Goal: Task Accomplishment & Management: Use online tool/utility

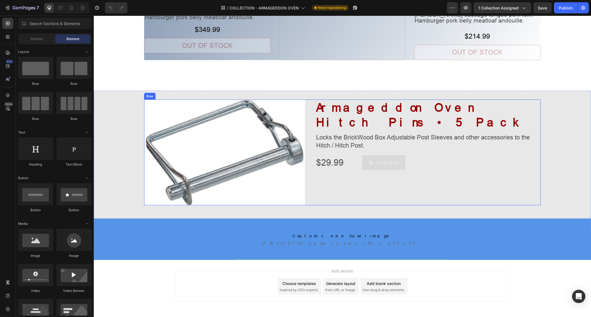
scroll to position [1542, 0]
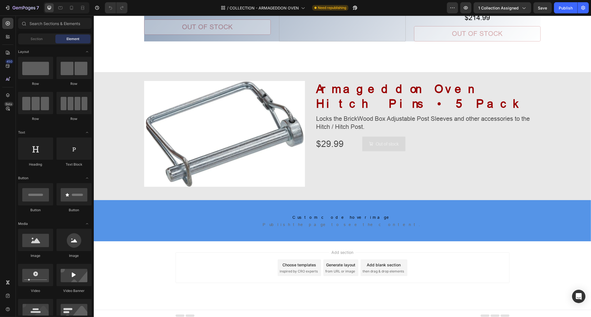
click at [379, 269] on span "then drag & drop elements" at bounding box center [382, 271] width 41 height 5
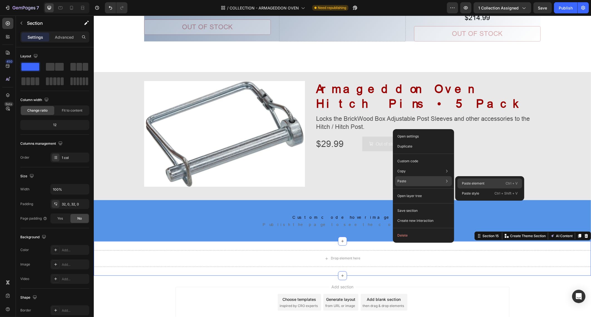
click at [464, 179] on div "Paste element Ctrl + V" at bounding box center [489, 183] width 65 height 10
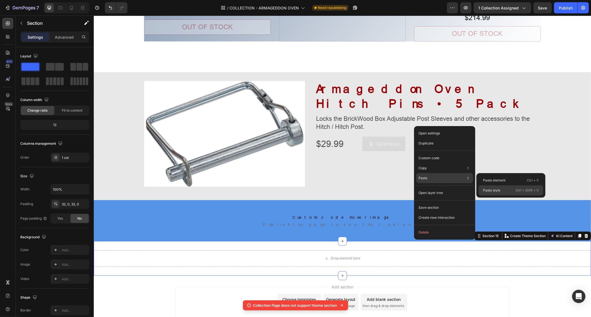
drag, startPoint x: 393, startPoint y: 174, endPoint x: 487, endPoint y: 189, distance: 95.3
click at [487, 189] on p "Paste style" at bounding box center [491, 190] width 17 height 5
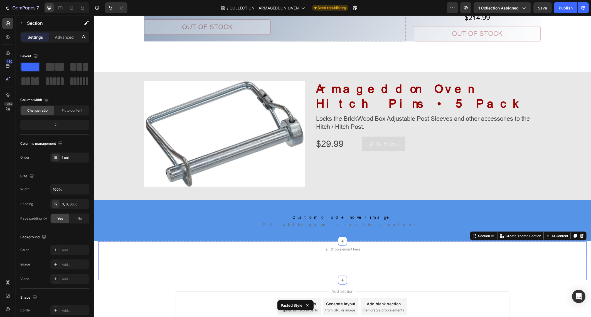
click at [419, 267] on div "Drop element here Section 15 Create Theme Section AI Content Write with GemAI W…" at bounding box center [342, 260] width 488 height 39
click at [410, 247] on div "Drop element here" at bounding box center [342, 249] width 488 height 17
click at [371, 242] on div "Drop element here" at bounding box center [342, 249] width 488 height 17
click at [7, 51] on icon at bounding box center [8, 53] width 6 height 6
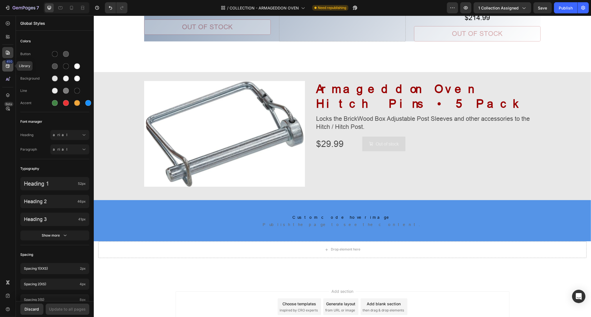
click at [7, 64] on icon at bounding box center [8, 66] width 6 height 6
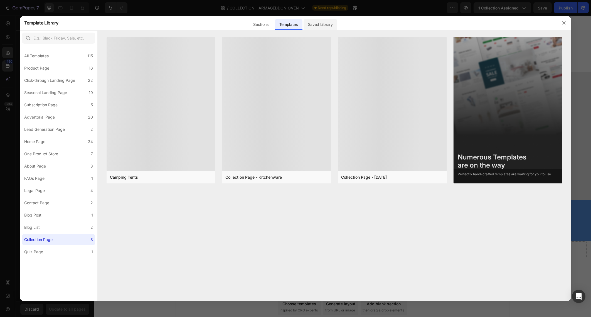
click at [326, 22] on div "Saved Library" at bounding box center [320, 24] width 34 height 11
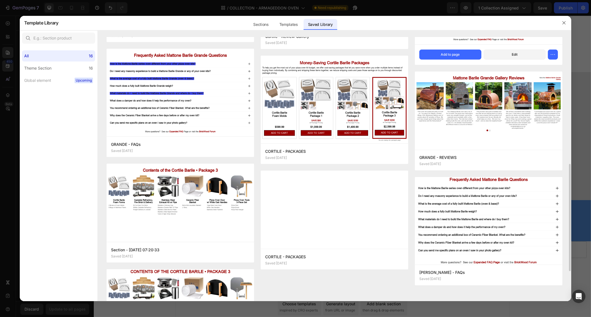
scroll to position [104, 0]
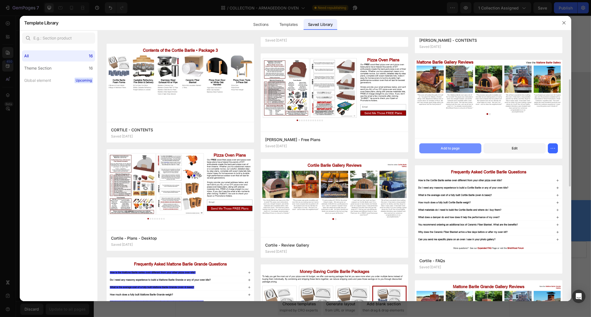
click at [457, 149] on div "Add to page" at bounding box center [450, 148] width 19 height 5
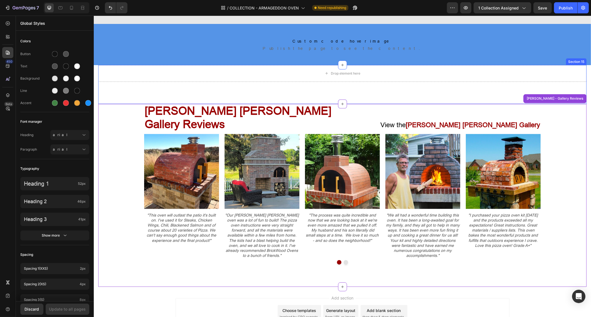
scroll to position [1745, 0]
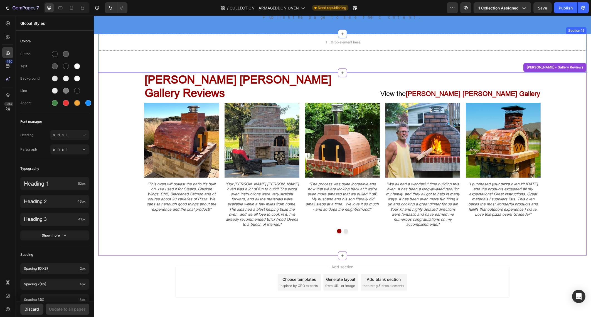
click at [412, 55] on div "Drop element here Section 15" at bounding box center [342, 53] width 488 height 39
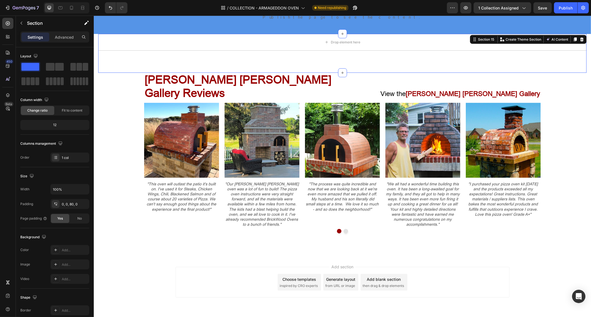
click at [411, 57] on div "Drop element here Section 15 Create Theme Section AI Content Write with GemAI W…" at bounding box center [342, 53] width 488 height 39
click at [579, 39] on icon at bounding box center [581, 39] width 4 height 4
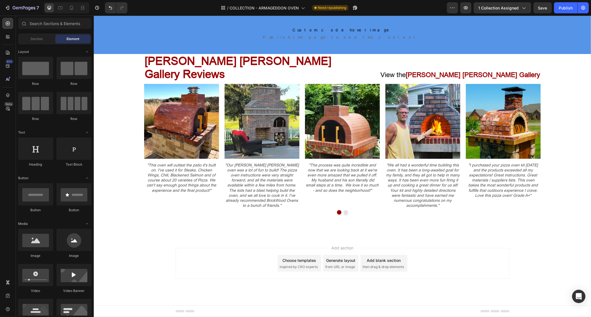
scroll to position [1706, 0]
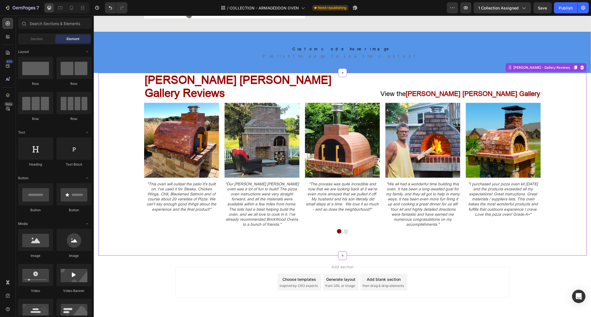
click at [566, 86] on div "Mattone Barile Gallery Reviews Heading View the Mattone Barile Gallery Text Blo…" at bounding box center [342, 153] width 488 height 161
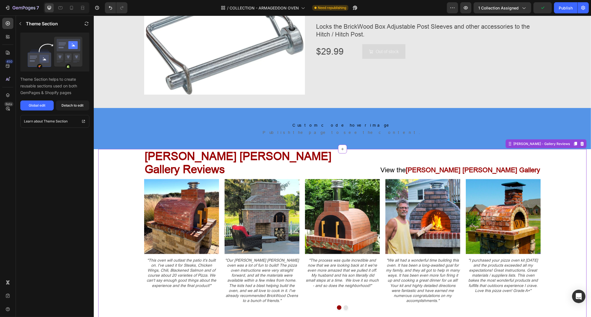
scroll to position [1637, 0]
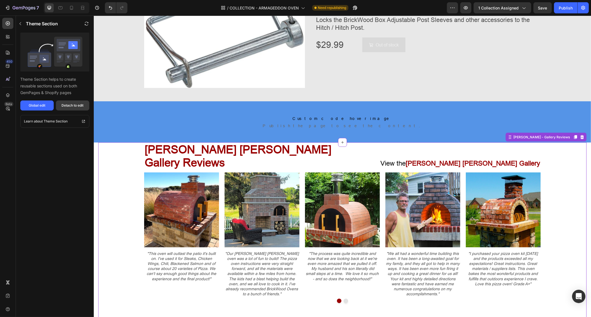
click at [71, 106] on div "Detach to edit" at bounding box center [73, 105] width 22 height 5
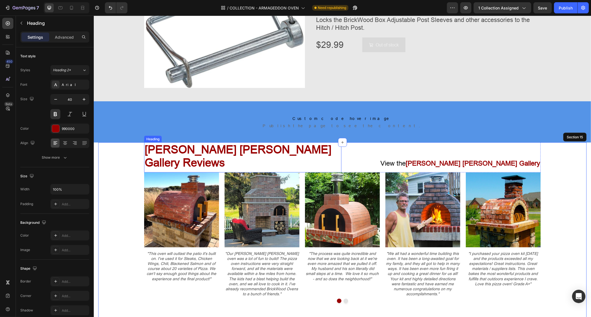
click at [219, 147] on h3 "Mattone Barile Gallery Reviews" at bounding box center [242, 156] width 197 height 28
click at [223, 150] on h3 "Mattone Barile Gallery Reviews" at bounding box center [242, 156] width 197 height 28
click at [214, 148] on p "Mattone Barile Gallery Reviews" at bounding box center [242, 156] width 196 height 27
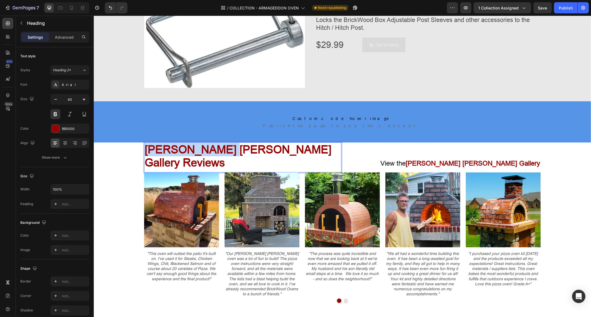
drag, startPoint x: 213, startPoint y: 150, endPoint x: 145, endPoint y: 155, distance: 67.5
click at [145, 155] on p "Mattone Barile Gallery Reviews" at bounding box center [242, 156] width 196 height 27
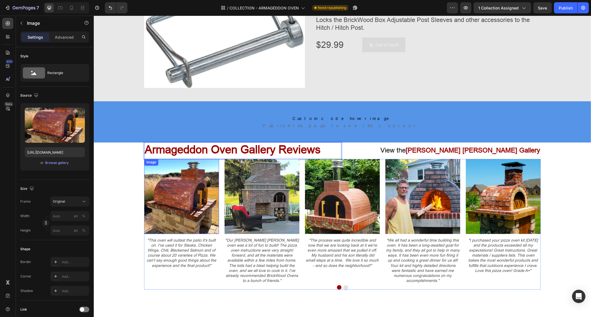
click at [187, 188] on img at bounding box center [181, 196] width 75 height 75
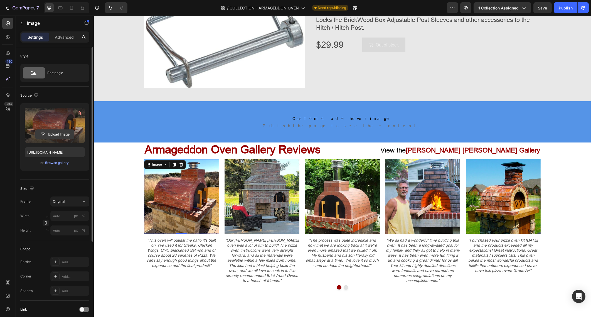
click at [65, 135] on input "file" at bounding box center [55, 134] width 38 height 9
type input "https://cdn.shopify.com/s/files/1/0667/7640/0084/files/gempages_483107215209661…"
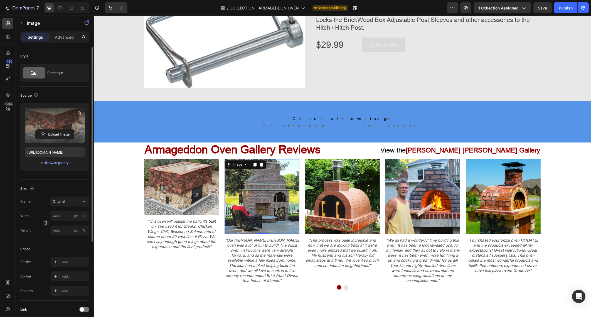
click at [258, 184] on img at bounding box center [261, 196] width 75 height 75
click at [54, 134] on input "file" at bounding box center [55, 134] width 38 height 9
type input "https://cdn.shopify.com/s/files/1/0667/7640/0084/files/gempages_483107215209661…"
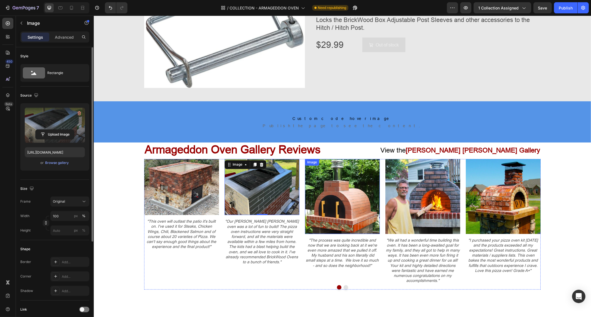
click at [332, 182] on img at bounding box center [342, 196] width 75 height 75
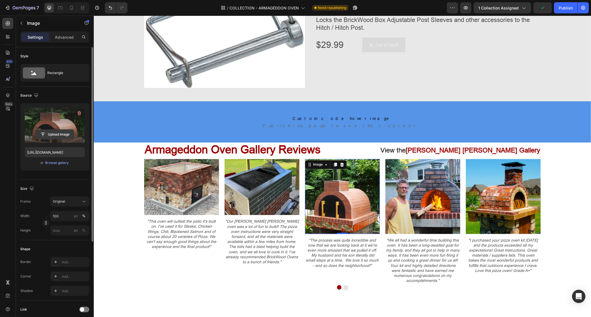
click at [63, 131] on input "file" at bounding box center [55, 134] width 38 height 9
type input "https://cdn.shopify.com/s/files/1/0667/7640/0084/files/gempages_483107215209661…"
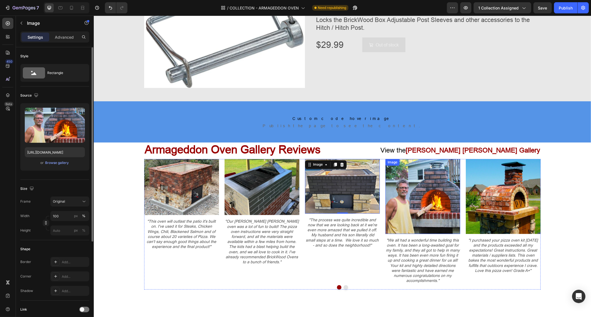
click at [432, 184] on img at bounding box center [422, 196] width 75 height 75
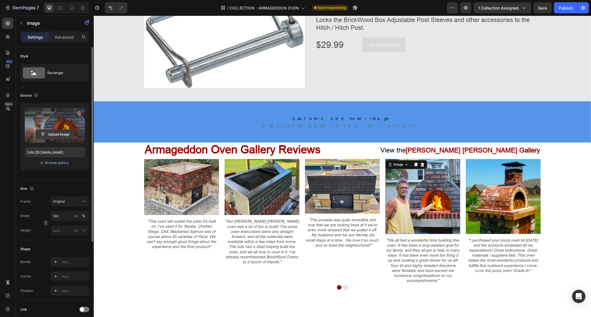
click at [61, 131] on input "file" at bounding box center [55, 134] width 38 height 9
type input "https://cdn.shopify.com/s/files/1/0667/7640/0084/files/gempages_483107215209661…"
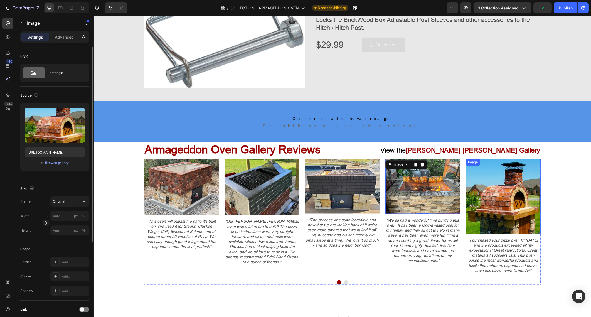
click at [488, 189] on img at bounding box center [502, 196] width 75 height 75
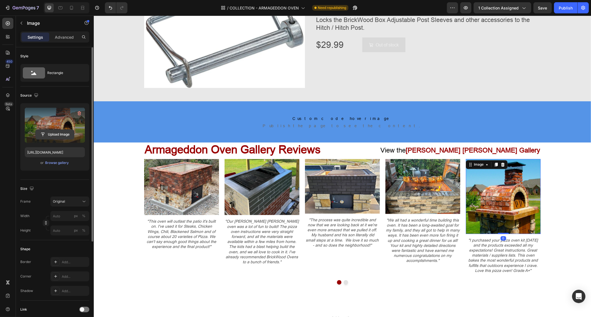
click at [54, 133] on input "file" at bounding box center [55, 134] width 38 height 9
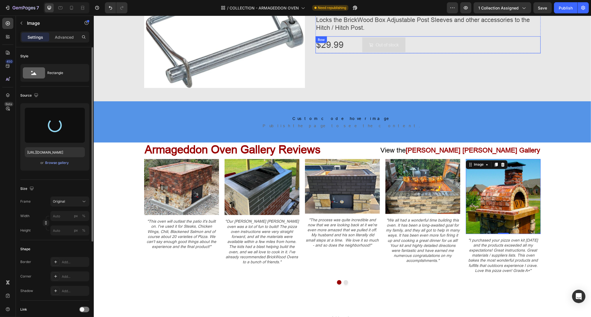
type input "https://cdn.shopify.com/s/files/1/0667/7640/0084/files/gempages_483107215209661…"
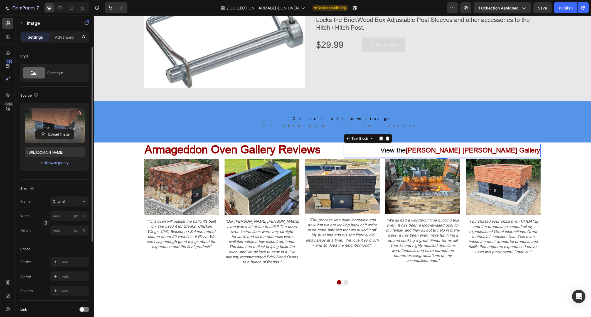
click at [479, 150] on strong "Mattone Barile Gallery" at bounding box center [472, 151] width 134 height 8
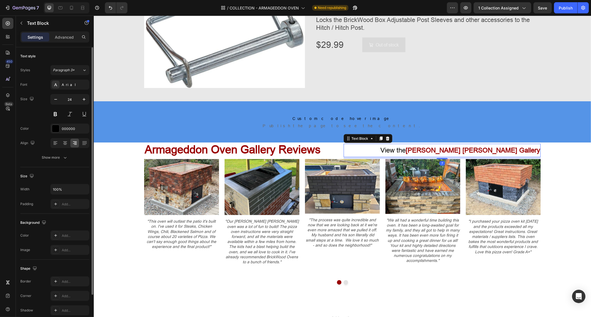
click at [486, 149] on strong "Mattone Barile Gallery" at bounding box center [472, 151] width 134 height 8
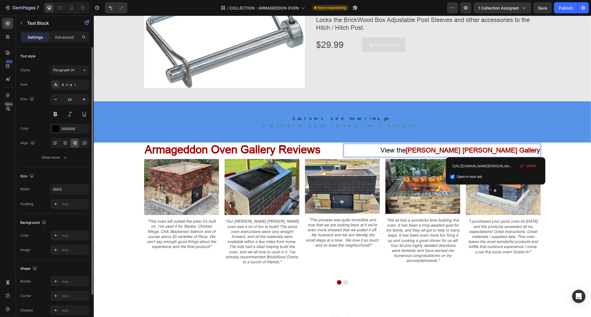
click at [494, 149] on strong "Mattone Barile Gallery" at bounding box center [472, 151] width 134 height 8
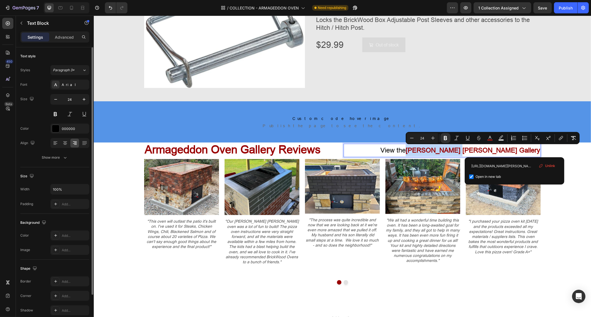
drag, startPoint x: 513, startPoint y: 149, endPoint x: 470, endPoint y: 149, distance: 42.6
click at [470, 149] on link "View the Mattone Barile Gallery" at bounding box center [460, 151] width 160 height 8
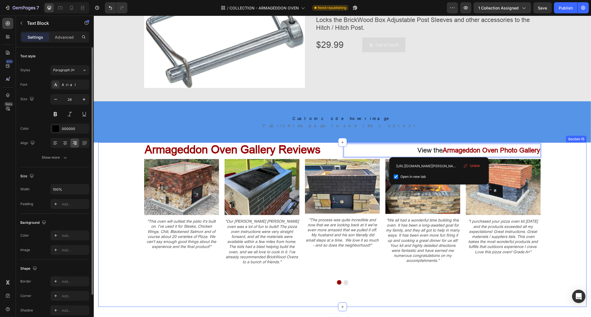
click at [580, 158] on div "Armageddon Oven Gallery Reviews Heading View the Armageddon Oven Photo Gallery …" at bounding box center [342, 213] width 488 height 142
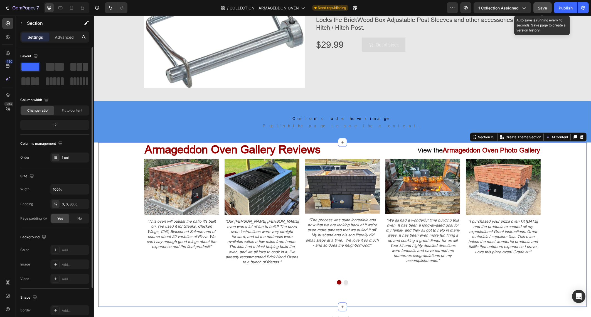
click at [547, 9] on span "Save" at bounding box center [542, 8] width 9 height 5
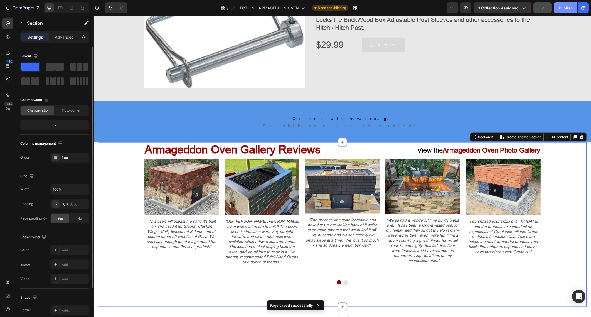
click at [564, 8] on div "Publish" at bounding box center [565, 8] width 14 height 6
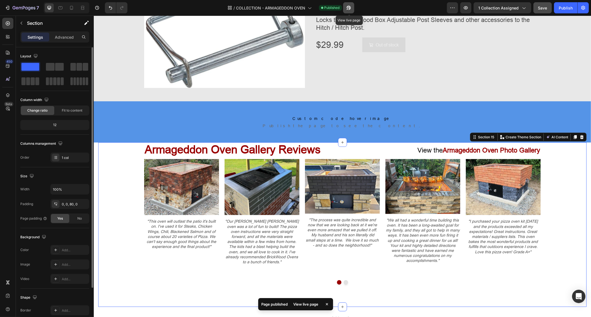
click at [351, 10] on icon "button" at bounding box center [349, 8] width 6 height 6
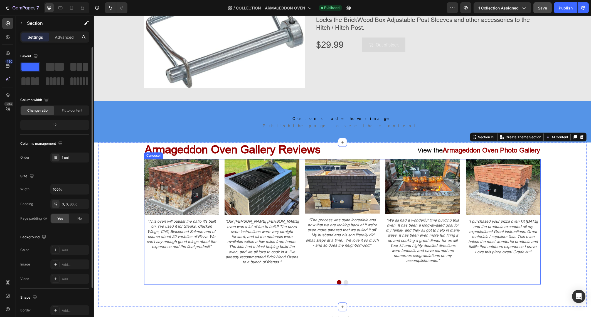
click at [380, 206] on div "Image "This oven will outlast the patio it's built on. I've used it for Steaks,…" at bounding box center [342, 219] width 396 height 120
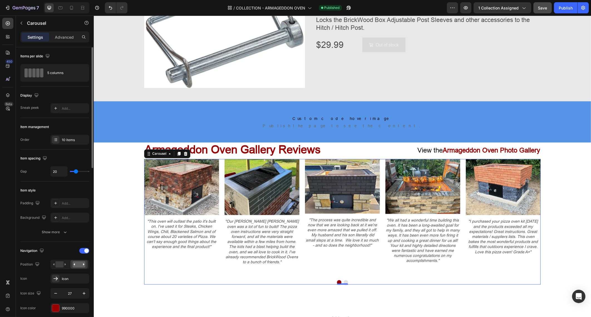
scroll to position [34, 0]
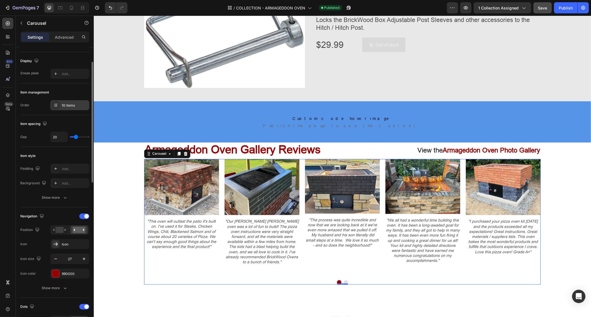
click at [54, 106] on icon at bounding box center [55, 105] width 4 height 4
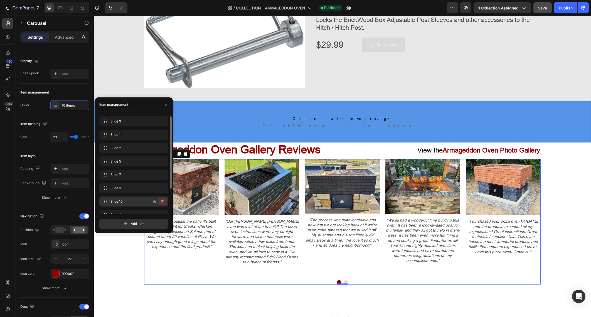
click at [162, 201] on icon "button" at bounding box center [162, 201] width 4 height 4
click at [162, 201] on div "Delete" at bounding box center [158, 201] width 10 height 5
click at [161, 200] on icon "button" at bounding box center [162, 201] width 4 height 4
click at [162, 201] on div "Delete" at bounding box center [158, 201] width 10 height 5
click at [162, 201] on icon "button" at bounding box center [162, 201] width 4 height 4
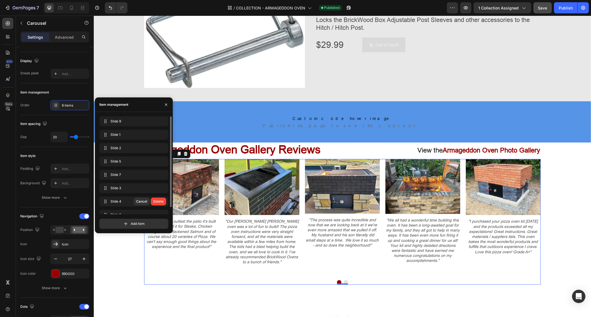
click at [162, 201] on div "Delete" at bounding box center [158, 201] width 10 height 5
click at [162, 201] on icon "button" at bounding box center [162, 201] width 4 height 4
click at [162, 201] on div "Delete" at bounding box center [158, 201] width 10 height 5
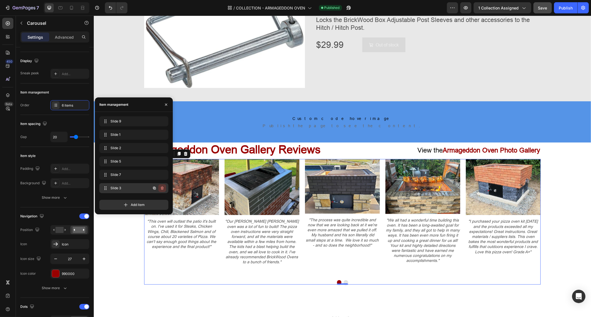
click at [163, 188] on icon "button" at bounding box center [162, 187] width 3 height 3
click at [163, 188] on div "Delete" at bounding box center [158, 188] width 10 height 5
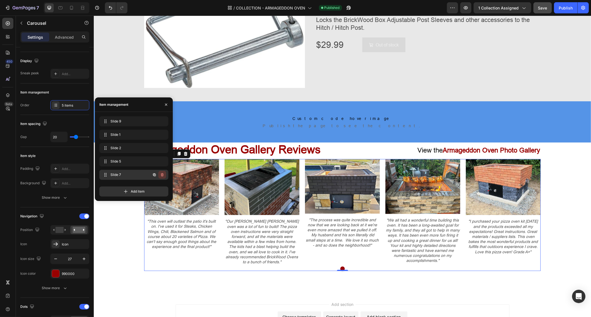
click at [160, 174] on icon "button" at bounding box center [162, 174] width 4 height 4
click at [160, 174] on div "Delete" at bounding box center [158, 174] width 10 height 5
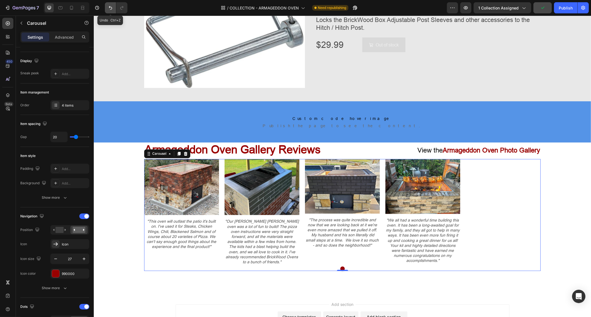
drag, startPoint x: 108, startPoint y: 6, endPoint x: 111, endPoint y: 13, distance: 7.2
click at [109, 7] on icon "Undo/Redo" at bounding box center [111, 8] width 6 height 6
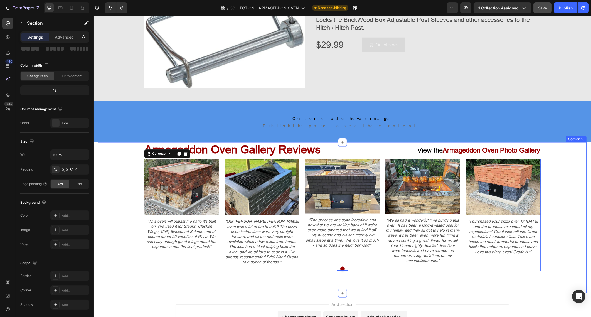
click at [567, 198] on div "Image "This oven will outlast the patio it's built on. I've used it for Steaks,…" at bounding box center [342, 215] width 488 height 112
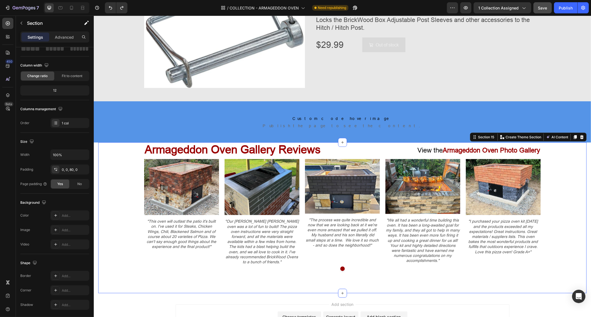
scroll to position [0, 0]
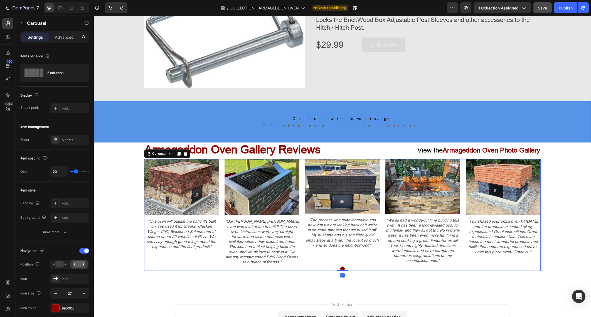
click at [459, 266] on div at bounding box center [342, 268] width 396 height 4
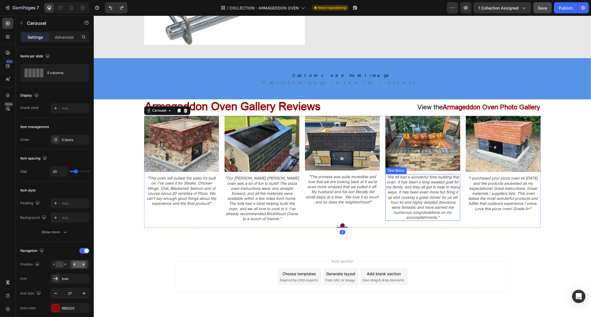
scroll to position [1688, 0]
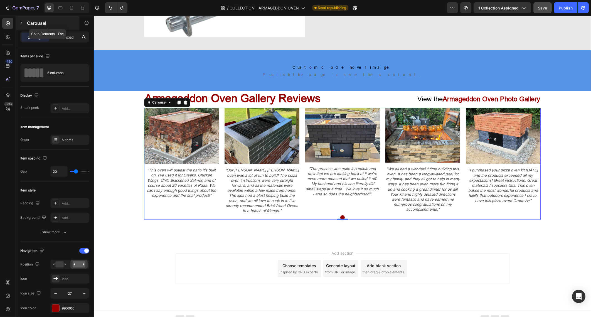
click at [23, 24] on icon "button" at bounding box center [21, 23] width 4 height 4
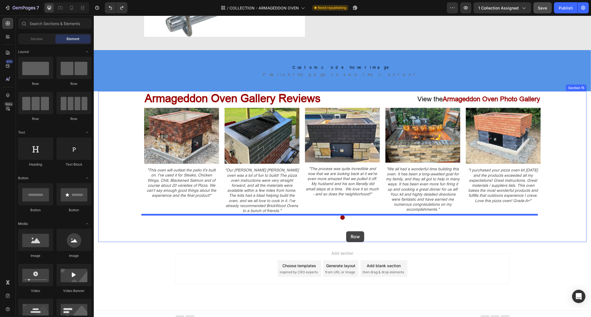
drag, startPoint x: 170, startPoint y: 123, endPoint x: 346, endPoint y: 231, distance: 206.1
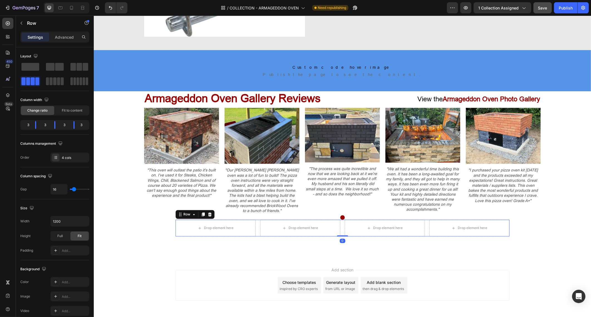
click at [339, 222] on div "Drop element here Drop element here Drop element here Drop element here Row 0" at bounding box center [342, 228] width 334 height 17
click at [60, 80] on div at bounding box center [55, 81] width 18 height 8
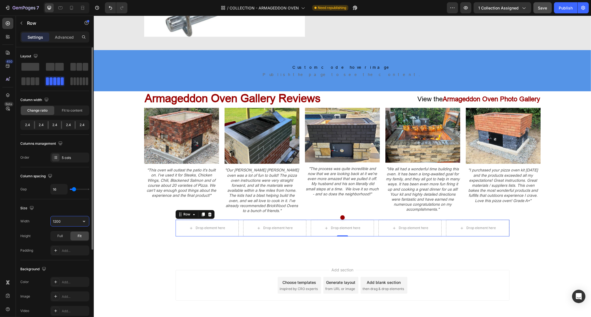
click at [67, 218] on input "1200" at bounding box center [70, 221] width 38 height 10
type input "1425"
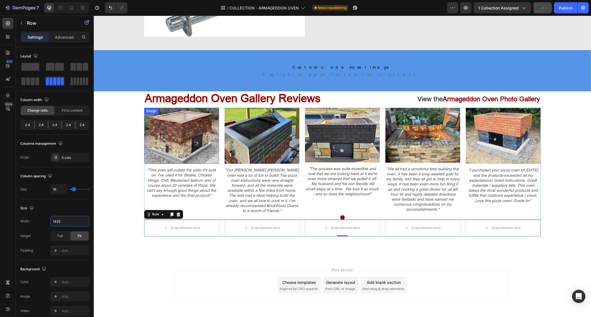
click at [172, 125] on img at bounding box center [181, 136] width 75 height 56
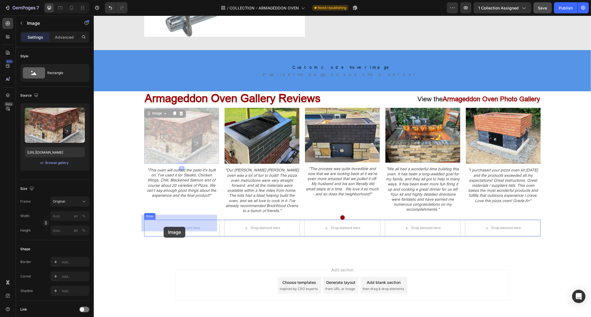
drag, startPoint x: 146, startPoint y: 115, endPoint x: 163, endPoint y: 227, distance: 112.6
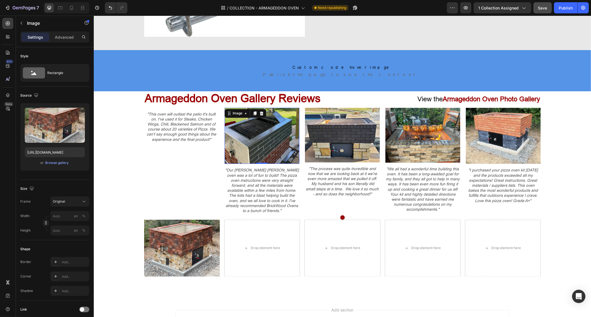
click at [235, 147] on img at bounding box center [261, 136] width 75 height 56
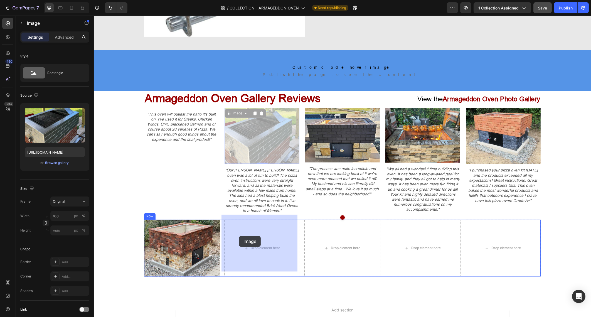
drag, startPoint x: 226, startPoint y: 114, endPoint x: 238, endPoint y: 218, distance: 104.7
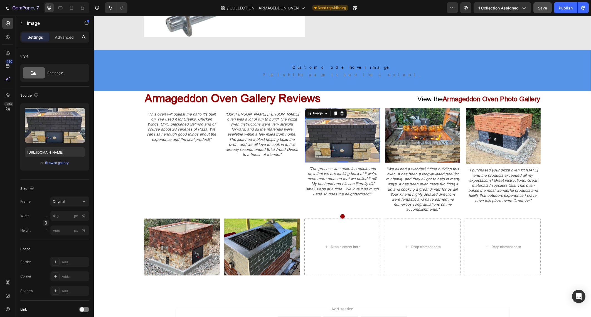
click at [312, 135] on img at bounding box center [342, 135] width 75 height 55
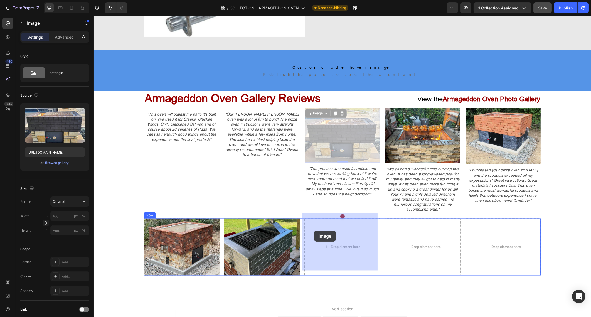
drag, startPoint x: 305, startPoint y: 113, endPoint x: 314, endPoint y: 231, distance: 117.4
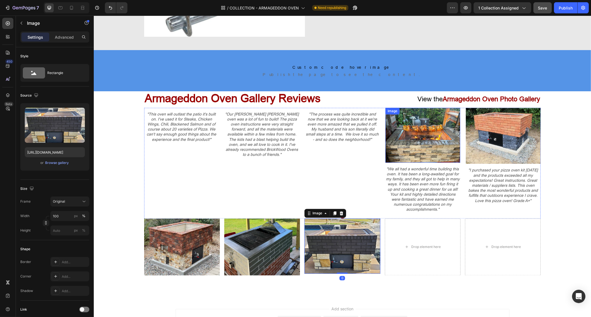
click at [396, 128] on img at bounding box center [422, 135] width 75 height 55
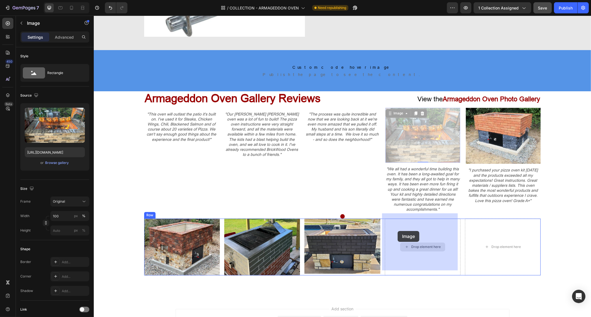
drag, startPoint x: 388, startPoint y: 113, endPoint x: 395, endPoint y: 243, distance: 130.3
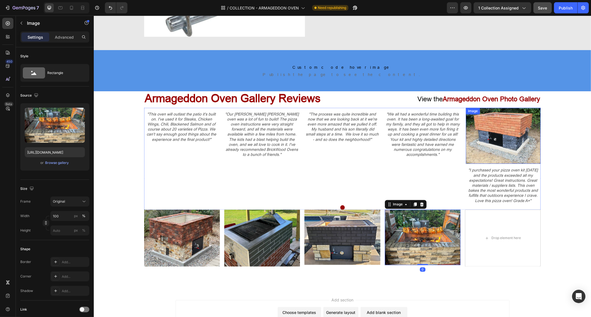
click at [484, 126] on img at bounding box center [502, 136] width 75 height 56
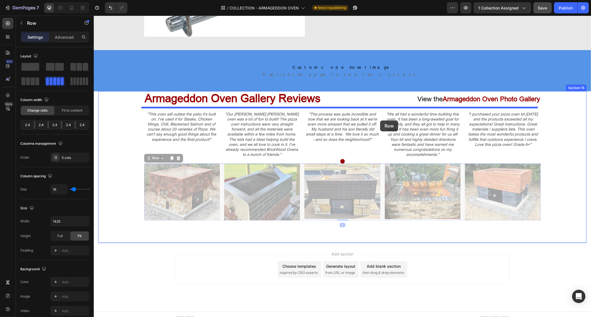
drag, startPoint x: 379, startPoint y: 172, endPoint x: 380, endPoint y: 120, distance: 52.0
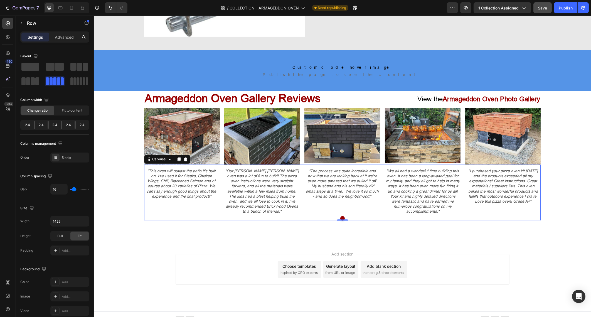
click at [380, 171] on div ""This oven will outlast the patio it's built on. I've used it for Steaks, Chick…" at bounding box center [342, 190] width 396 height 50
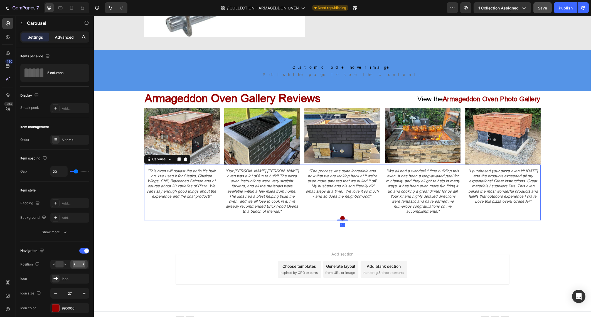
click at [74, 38] on div "Advanced" at bounding box center [64, 37] width 28 height 9
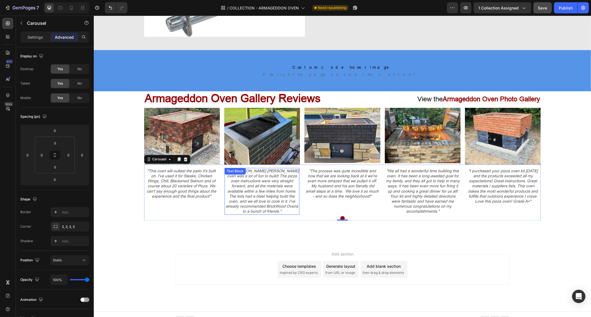
click at [289, 172] on p ""Our Mattone Barile oven was a lot of fun to build! The pizza oven instructions…" at bounding box center [262, 192] width 74 height 46
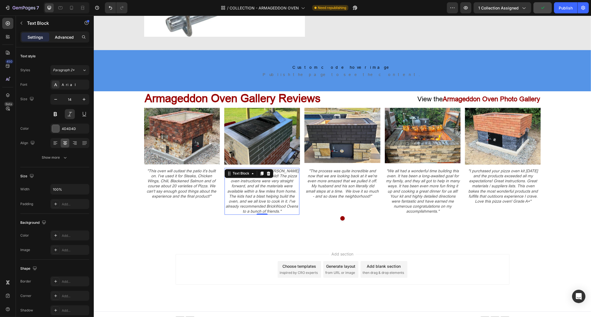
click at [58, 36] on p "Advanced" at bounding box center [64, 37] width 19 height 6
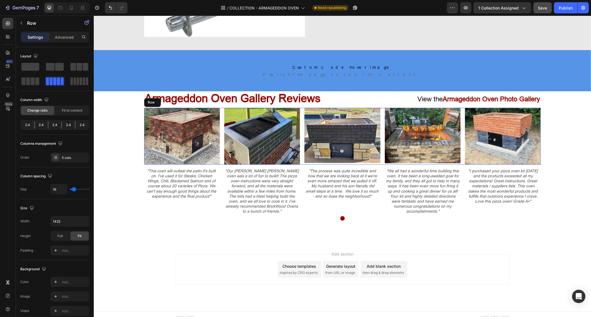
click at [300, 154] on div "Image Image Image Image Image Row" at bounding box center [342, 136] width 396 height 57
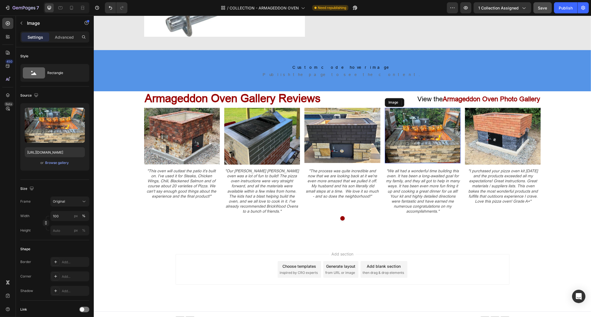
click at [392, 157] on img at bounding box center [422, 136] width 76 height 56
click at [398, 178] on p ""We all had a wonderful time building this oven. It has been a long-awaited goa…" at bounding box center [422, 192] width 74 height 46
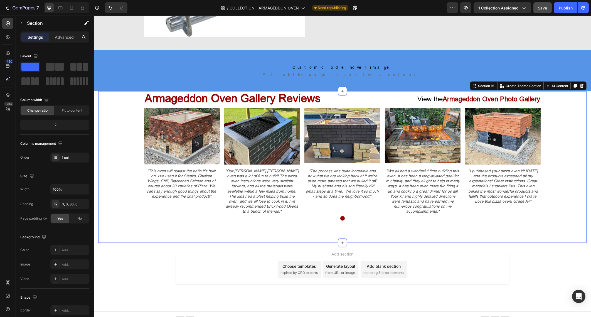
click at [387, 223] on div "Armageddon Oven Gallery Reviews Heading View the Armageddon Oven Photo Gallery …" at bounding box center [342, 167] width 488 height 152
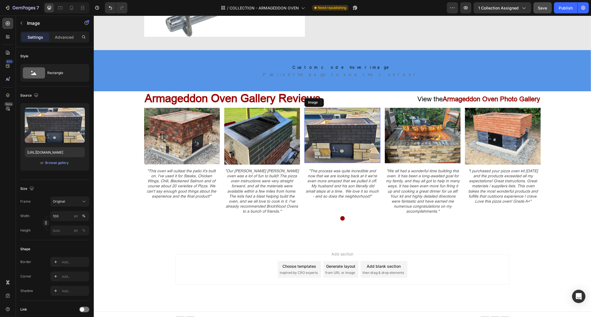
click at [348, 141] on img at bounding box center [342, 135] width 76 height 55
click at [290, 147] on img at bounding box center [262, 136] width 76 height 57
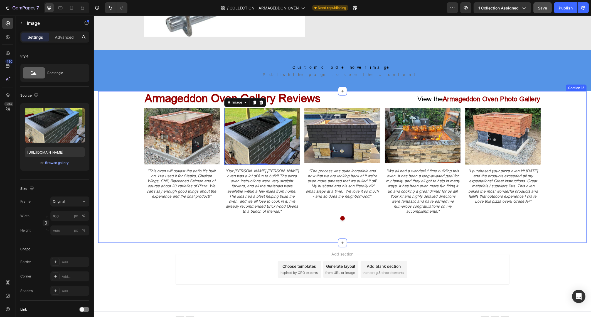
click at [546, 129] on div "Armageddon Oven Gallery Reviews Heading View the Armageddon Oven Photo Gallery …" at bounding box center [342, 155] width 488 height 129
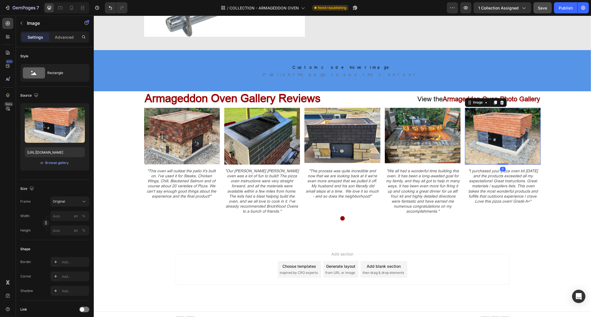
click at [500, 138] on img at bounding box center [502, 136] width 76 height 57
click at [193, 155] on img at bounding box center [182, 136] width 76 height 57
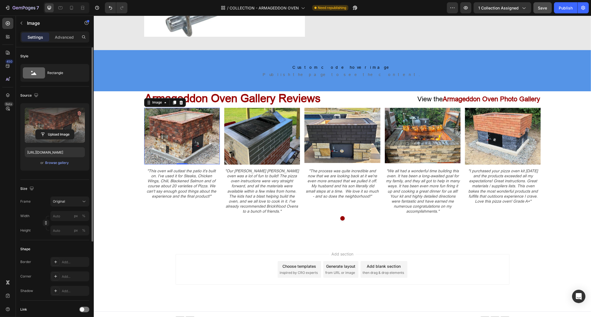
click at [63, 126] on label at bounding box center [55, 125] width 60 height 35
click at [63, 130] on input "file" at bounding box center [55, 134] width 38 height 9
click at [313, 139] on img at bounding box center [342, 135] width 76 height 55
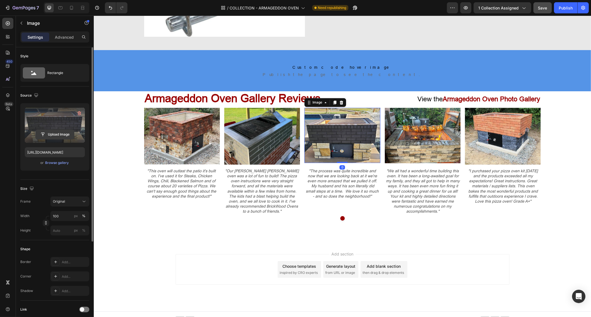
click at [60, 133] on input "file" at bounding box center [55, 134] width 38 height 9
drag, startPoint x: 341, startPoint y: 161, endPoint x: 333, endPoint y: 154, distance: 10.4
click at [342, 147] on div "Image 0" at bounding box center [342, 135] width 76 height 55
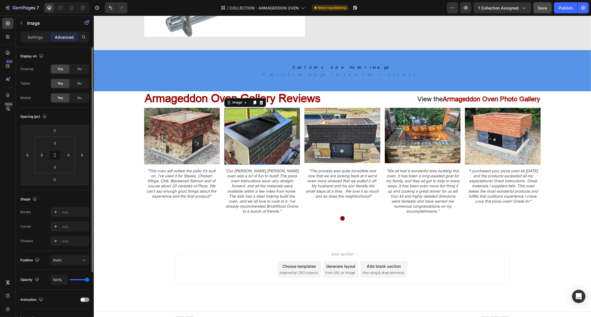
click at [289, 149] on img at bounding box center [262, 136] width 76 height 57
click at [315, 160] on img at bounding box center [342, 135] width 76 height 55
click at [265, 144] on img at bounding box center [262, 136] width 76 height 57
click at [293, 136] on img at bounding box center [262, 136] width 76 height 57
click at [324, 128] on img at bounding box center [342, 135] width 76 height 55
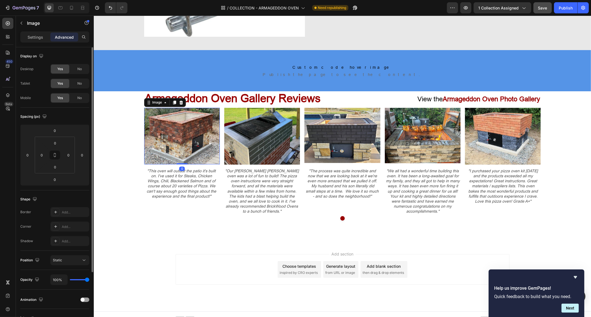
click at [177, 135] on img at bounding box center [182, 136] width 76 height 57
click at [176, 135] on img at bounding box center [182, 136] width 76 height 57
click at [31, 33] on div "Settings" at bounding box center [35, 37] width 28 height 9
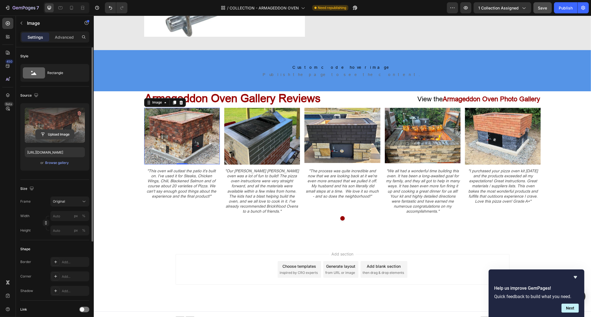
click at [67, 131] on input "file" at bounding box center [55, 134] width 38 height 9
type input "https://cdn.shopify.com/s/files/1/0667/7640/0084/files/gempages_483107215209661…"
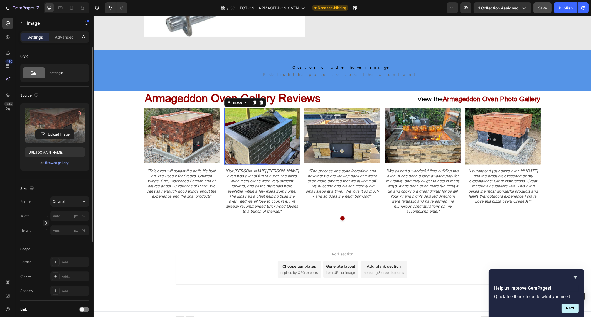
click at [274, 136] on img at bounding box center [262, 136] width 76 height 57
click at [67, 125] on label at bounding box center [55, 125] width 60 height 35
click at [67, 130] on input "file" at bounding box center [55, 134] width 38 height 9
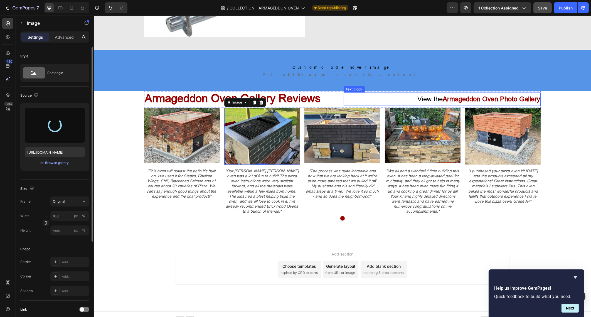
type input "https://cdn.shopify.com/s/files/1/0667/7640/0084/files/gempages_483107215209661…"
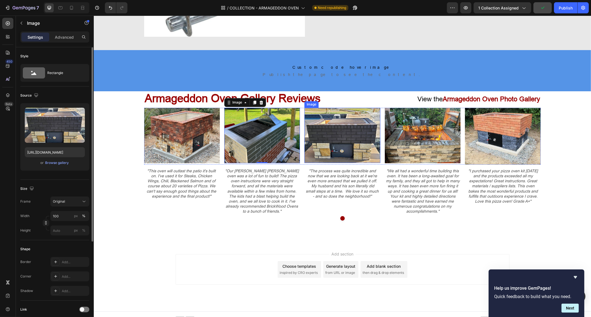
click at [368, 130] on img at bounding box center [342, 135] width 76 height 55
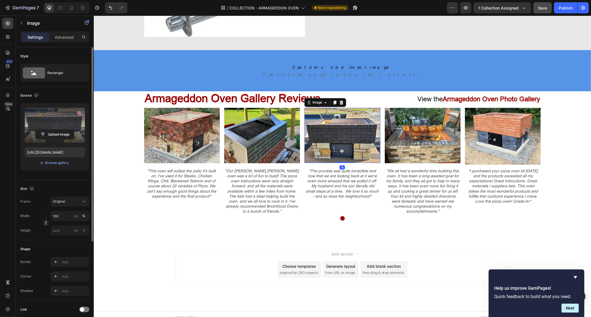
click at [65, 127] on label at bounding box center [55, 125] width 60 height 35
click at [65, 130] on input "file" at bounding box center [55, 134] width 38 height 9
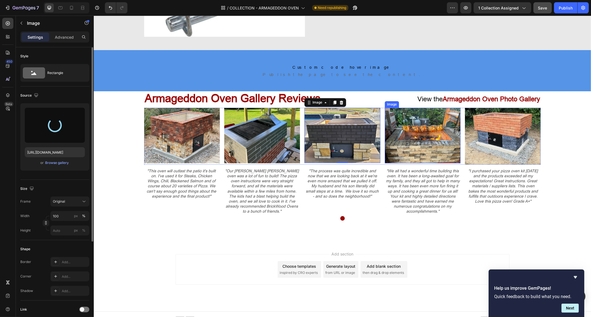
type input "https://cdn.shopify.com/s/files/1/0667/7640/0084/files/gempages_483107215209661…"
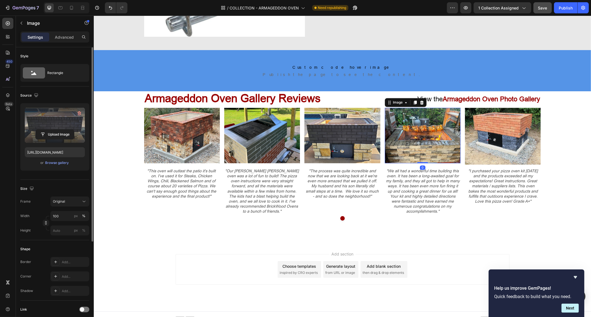
click at [433, 141] on img at bounding box center [422, 136] width 76 height 56
click at [64, 131] on input "file" at bounding box center [55, 134] width 38 height 9
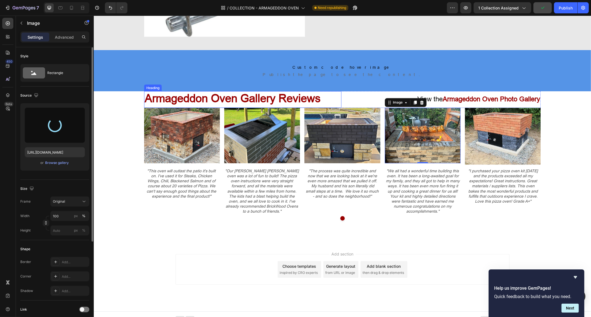
type input "https://cdn.shopify.com/s/files/1/0667/7640/0084/files/gempages_483107215209661…"
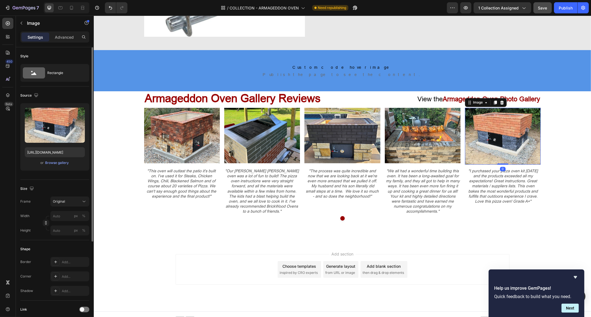
click at [512, 124] on img at bounding box center [502, 136] width 76 height 57
click at [70, 129] on button "Upload Image" at bounding box center [54, 134] width 39 height 10
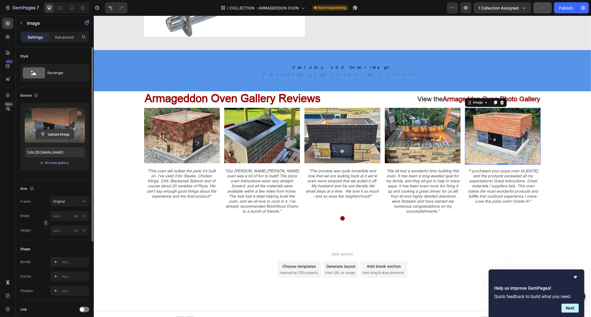
click at [68, 132] on input "file" at bounding box center [55, 134] width 38 height 9
type input "https://cdn.shopify.com/s/files/1/0667/7640/0084/files/gempages_483107215209661…"
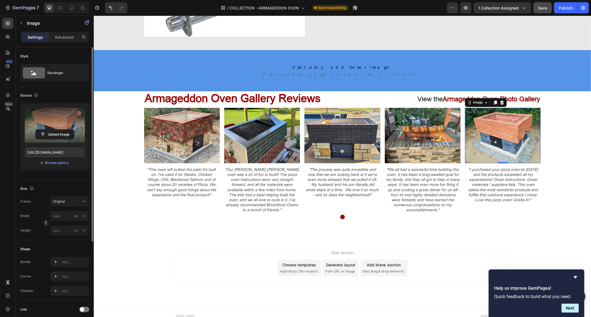
scroll to position [1687, 0]
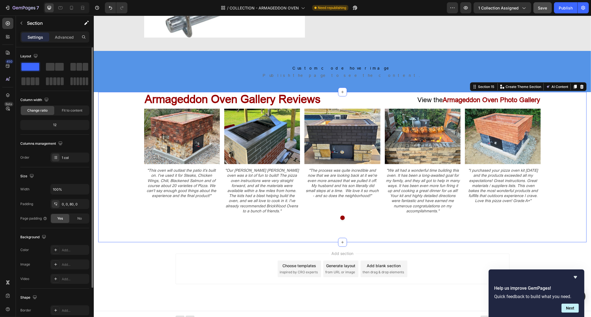
click at [554, 161] on div "Armageddon Oven Gallery Reviews Heading View the Armageddon Oven Photo Gallery …" at bounding box center [342, 156] width 488 height 128
click at [541, 6] on span "Save" at bounding box center [542, 8] width 9 height 5
click at [569, 11] on button "Publish" at bounding box center [565, 7] width 23 height 11
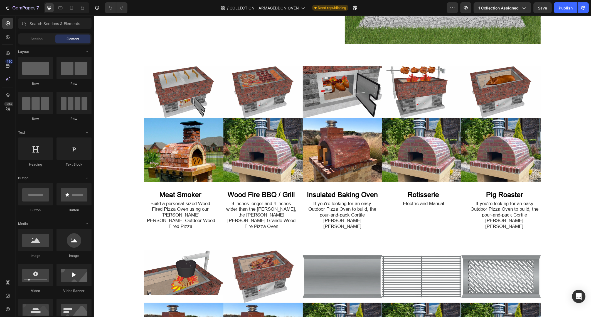
scroll to position [182, 0]
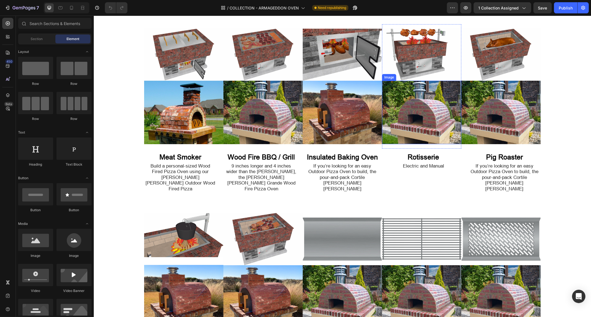
click at [428, 113] on img at bounding box center [421, 112] width 79 height 63
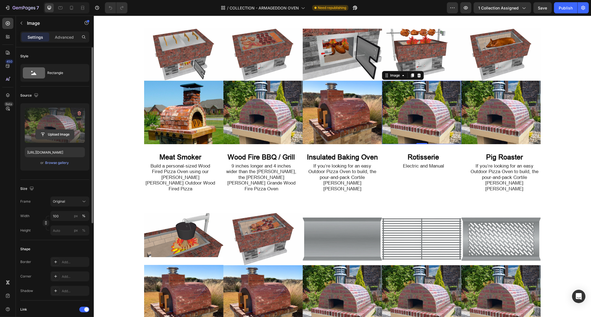
click at [60, 132] on input "file" at bounding box center [55, 134] width 38 height 9
type input "[URL][DOMAIN_NAME]"
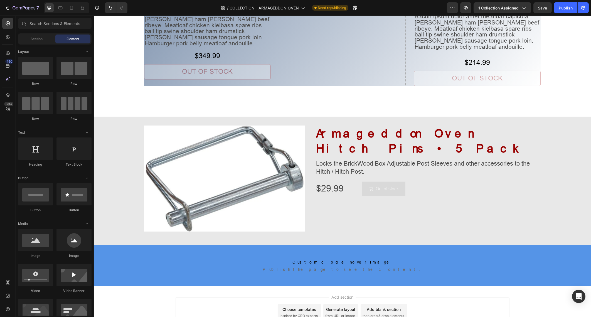
scroll to position [1898, 0]
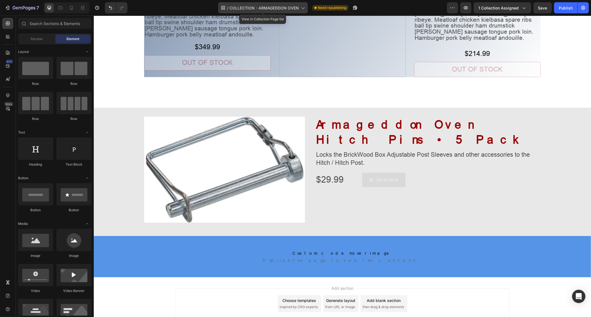
click at [299, 9] on div "/ COLLECTION - ARMAGEDDON OVEN" at bounding box center [263, 7] width 90 height 11
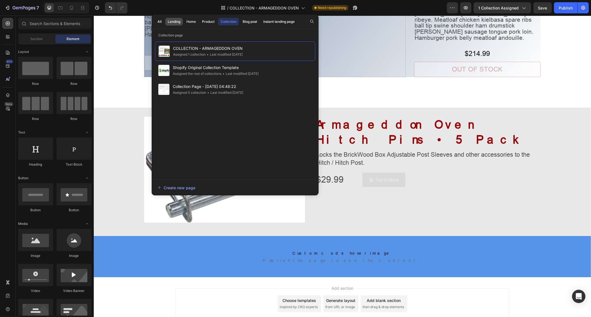
click at [178, 21] on div "Landing" at bounding box center [174, 21] width 13 height 5
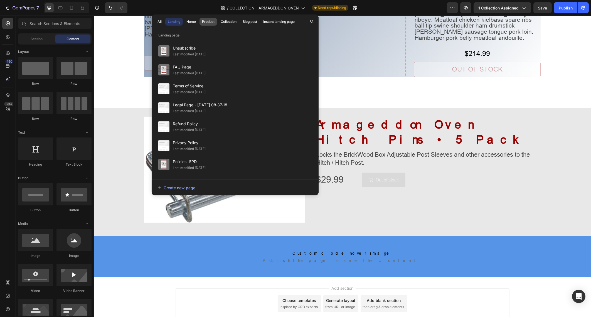
click at [207, 23] on div "Product" at bounding box center [208, 21] width 13 height 5
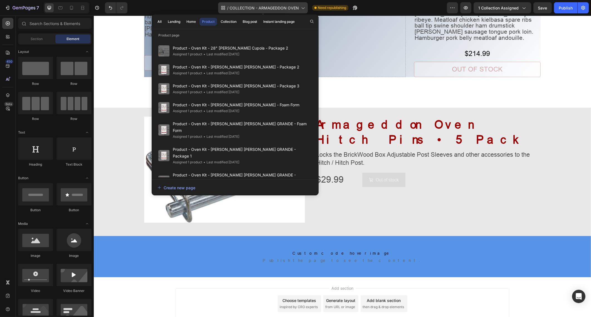
click at [305, 7] on icon at bounding box center [303, 8] width 6 height 6
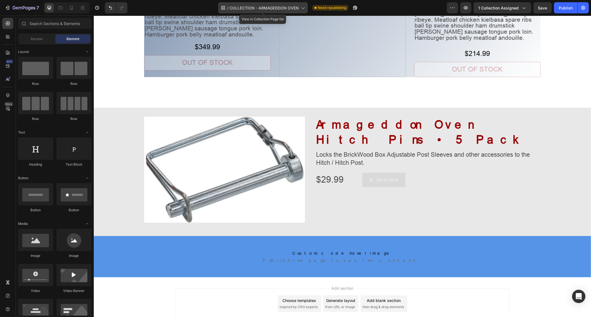
click at [305, 7] on icon at bounding box center [303, 8] width 6 height 6
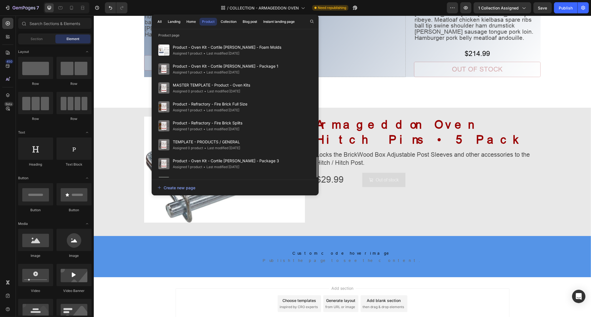
scroll to position [277, 0]
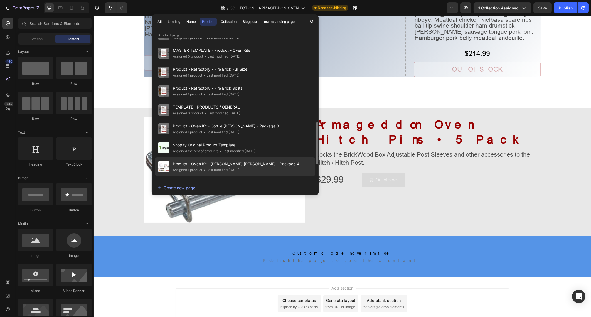
click at [267, 157] on div "Product - Oven Kit - [PERSON_NAME] [PERSON_NAME] - Package 4 Assigned 1 product…" at bounding box center [235, 166] width 160 height 19
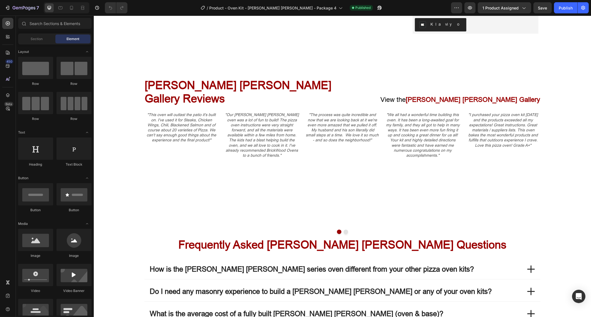
scroll to position [1253, 0]
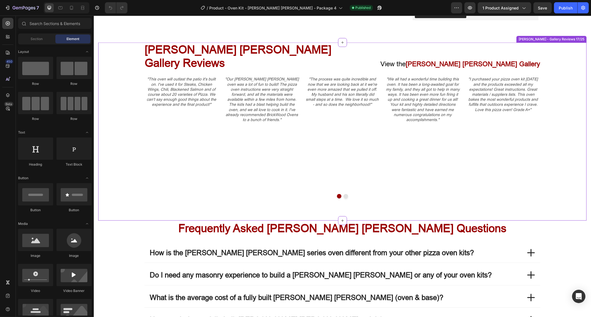
click at [574, 84] on div "Mattone Barile Gallery Reviews Heading View the Mattone Barile Gallery Text Blo…" at bounding box center [342, 121] width 488 height 156
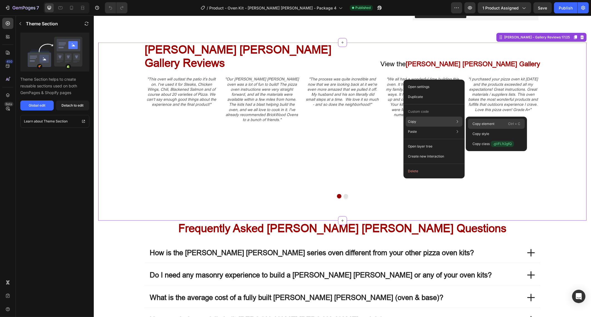
click at [480, 125] on p "Copy element" at bounding box center [483, 123] width 22 height 5
